Goal: Task Accomplishment & Management: Manage account settings

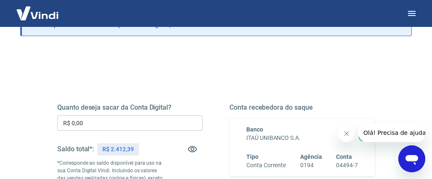
scroll to position [82, 0]
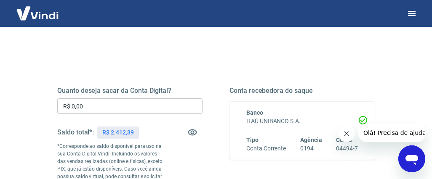
click at [36, 12] on img at bounding box center [37, 13] width 55 height 26
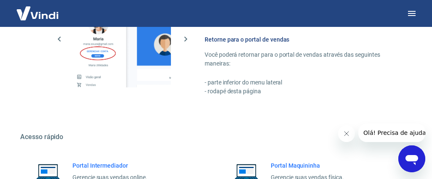
scroll to position [501, 0]
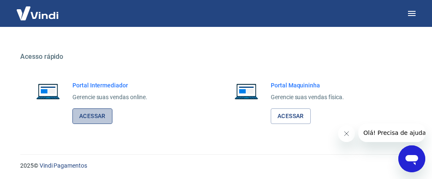
click at [93, 115] on link "Acessar" at bounding box center [92, 117] width 40 height 16
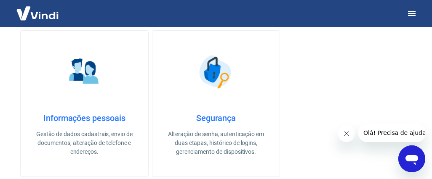
scroll to position [0, 0]
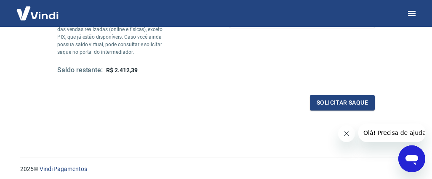
scroll to position [243, 0]
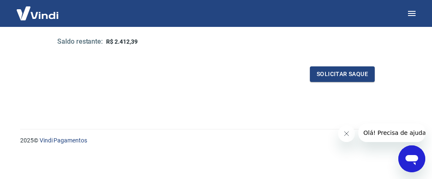
click at [36, 13] on img at bounding box center [37, 13] width 55 height 26
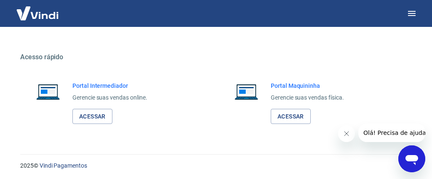
scroll to position [501, 0]
click at [85, 114] on link "Acessar" at bounding box center [92, 117] width 40 height 16
